Goal: Check status: Check status

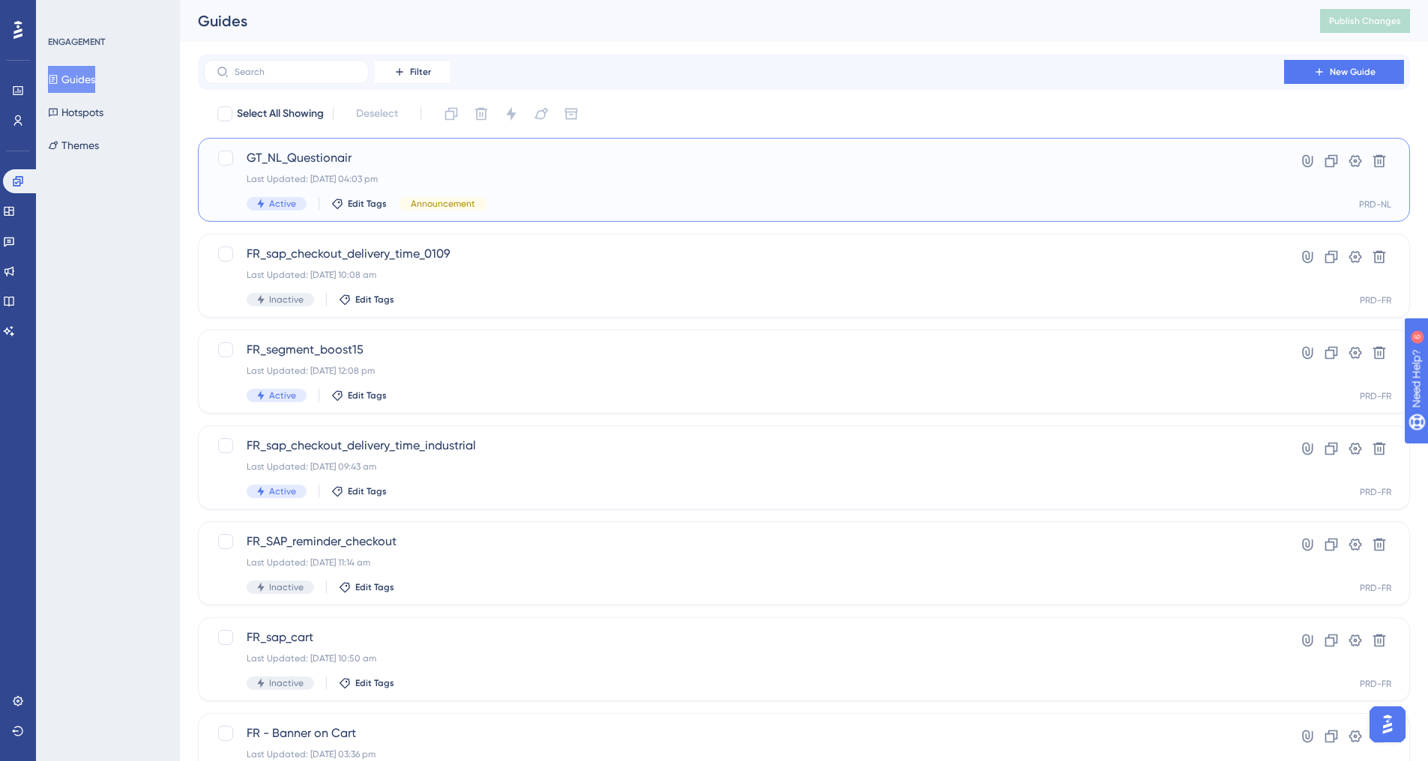
click at [286, 162] on span "GT_NL_Questionair" at bounding box center [744, 158] width 994 height 18
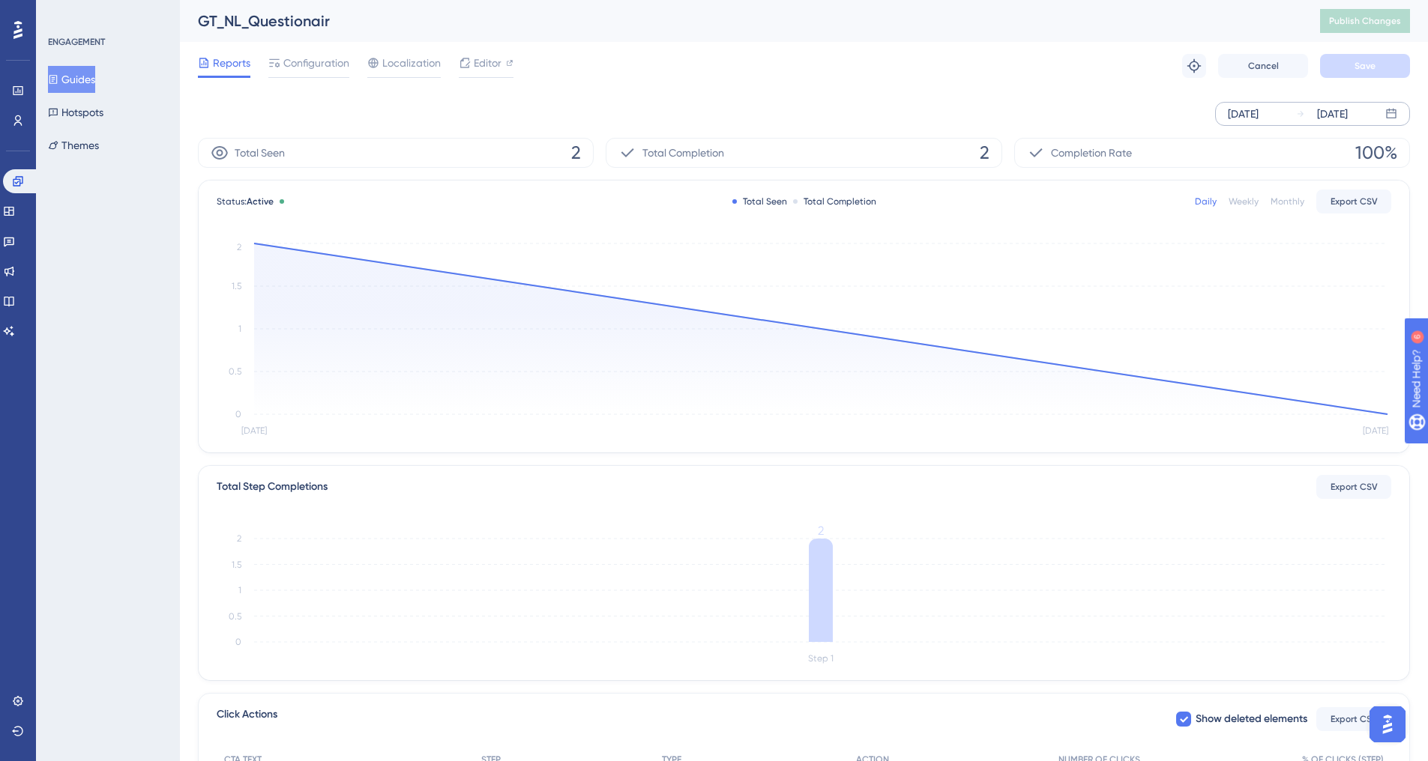
click at [1258, 117] on div "[DATE]" at bounding box center [1242, 114] width 31 height 18
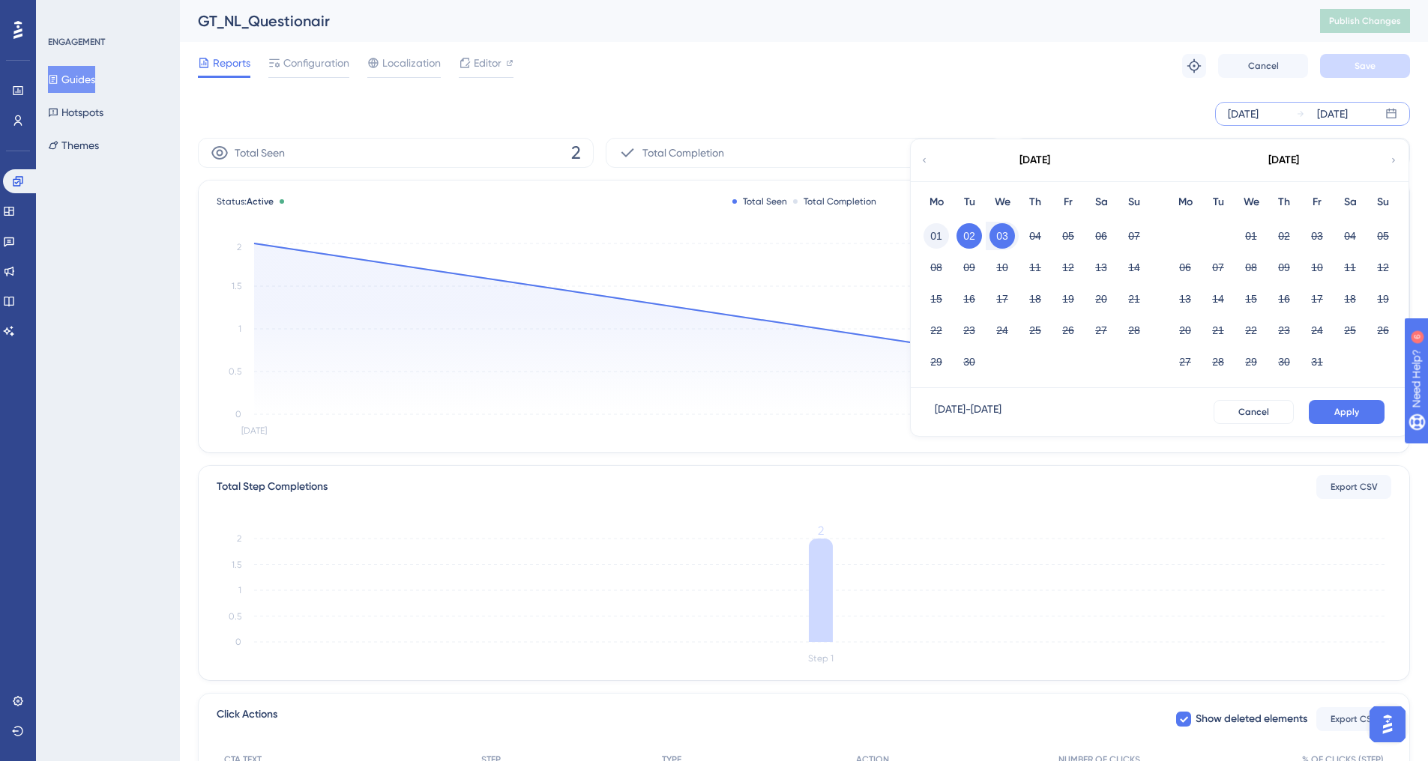
click at [937, 238] on button "01" at bounding box center [935, 235] width 25 height 25
click at [1015, 235] on div "03" at bounding box center [1001, 236] width 33 height 28
click at [1326, 411] on button "Apply" at bounding box center [1346, 412] width 76 height 24
